Goal: Transaction & Acquisition: Purchase product/service

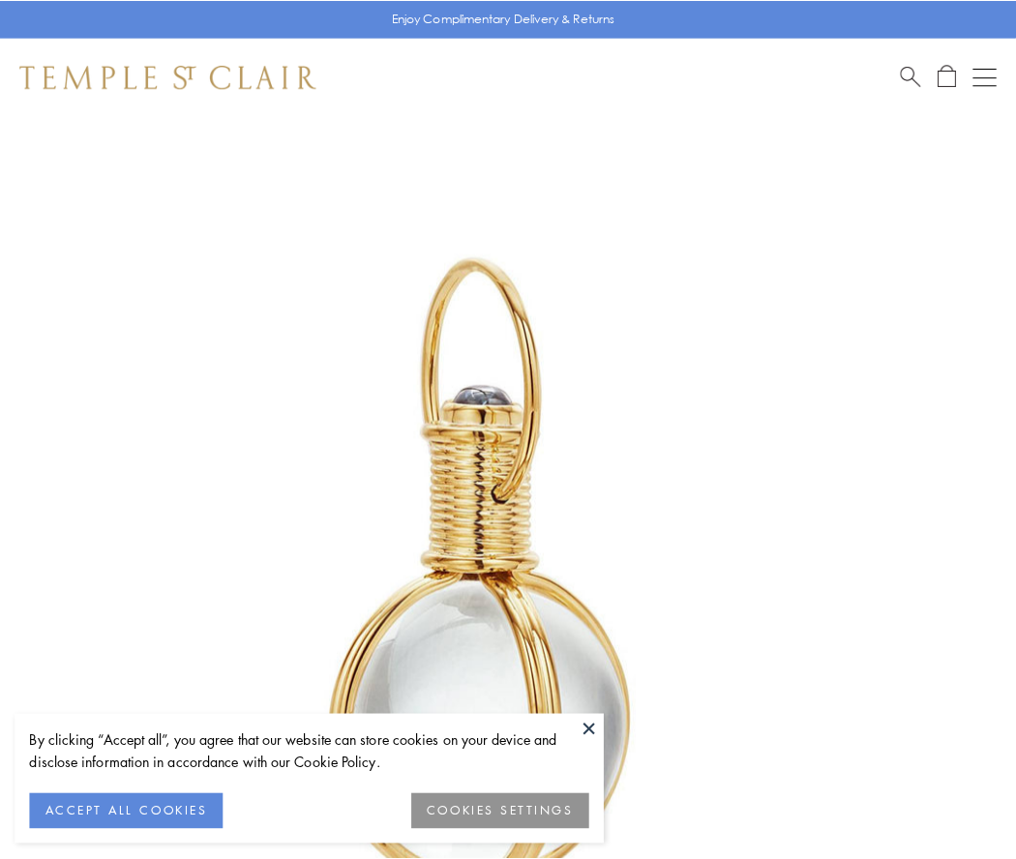
scroll to position [505, 0]
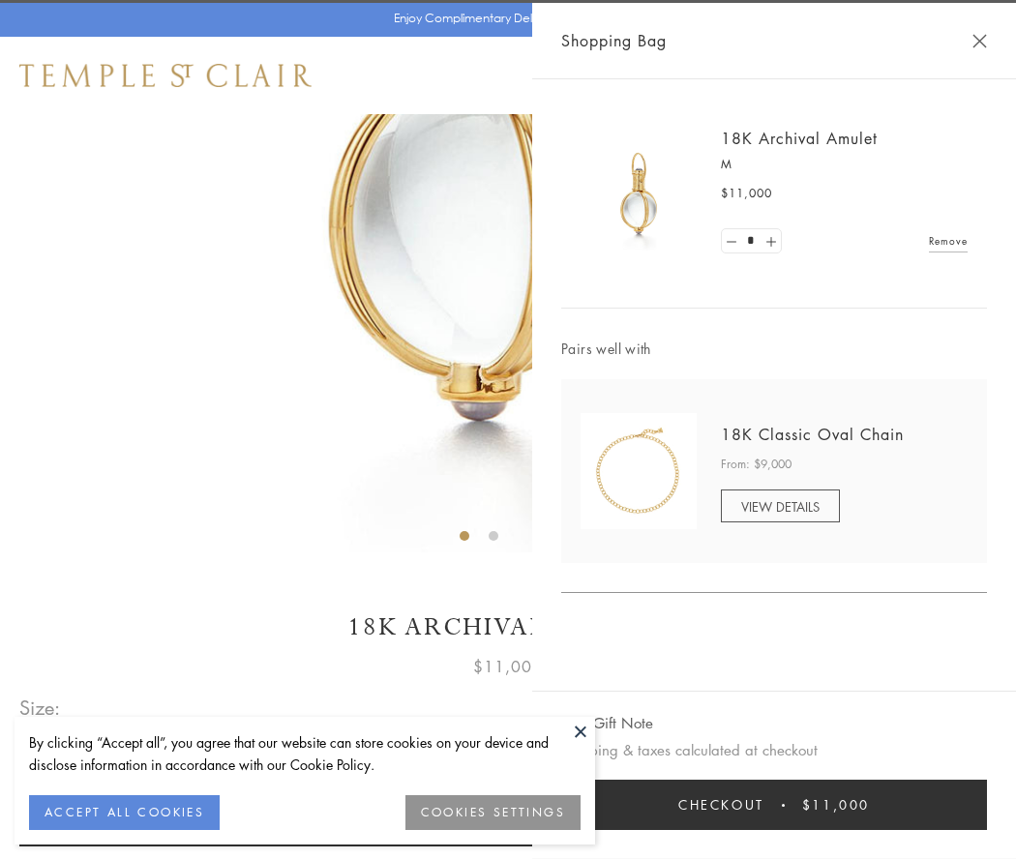
click at [774, 805] on button "Checkout $11,000" at bounding box center [774, 805] width 426 height 50
